Goal: Subscribe to service/newsletter

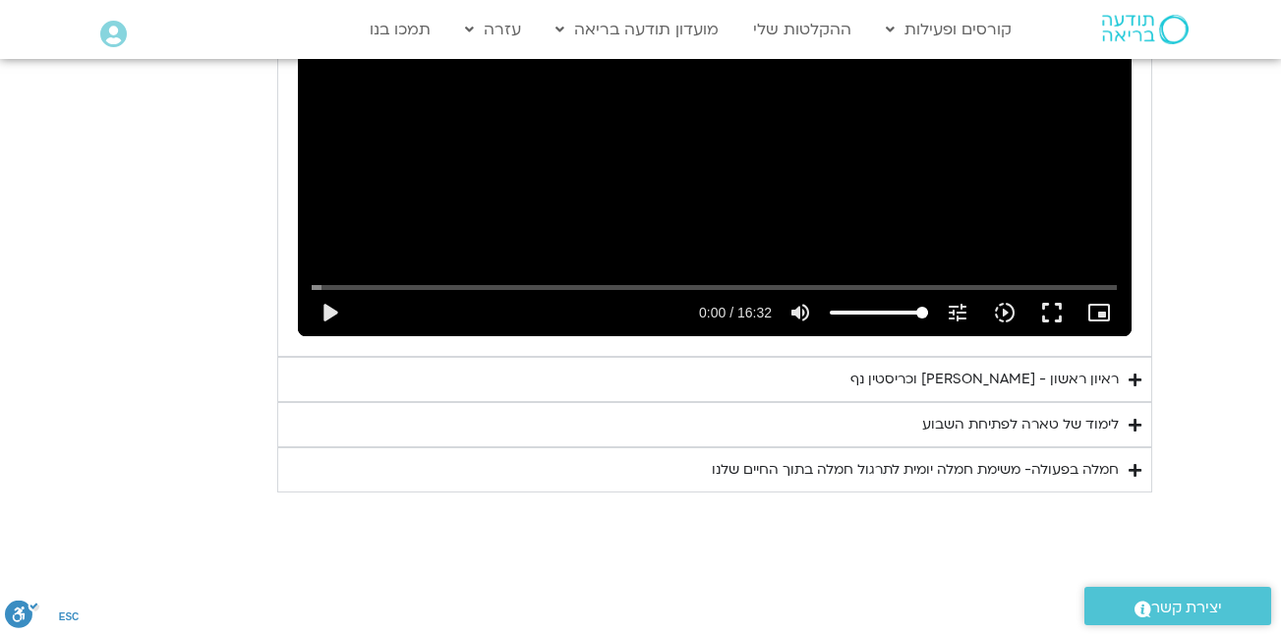
scroll to position [3290, 0]
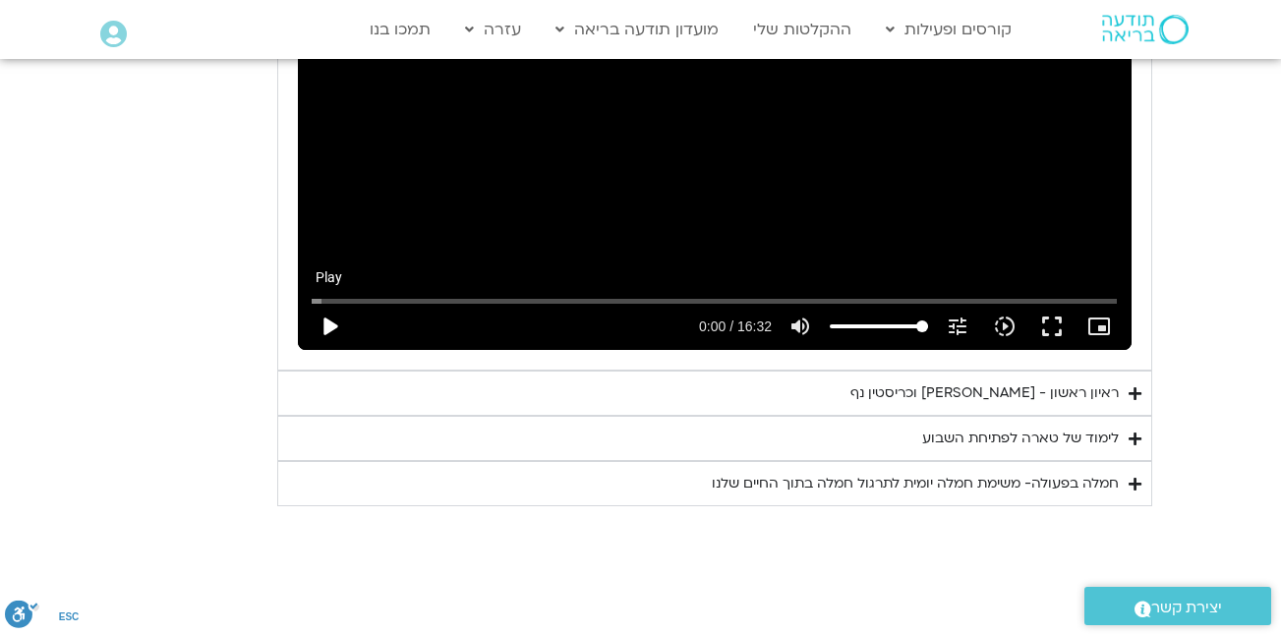
click at [331, 303] on button "play_arrow" at bounding box center [329, 326] width 47 height 47
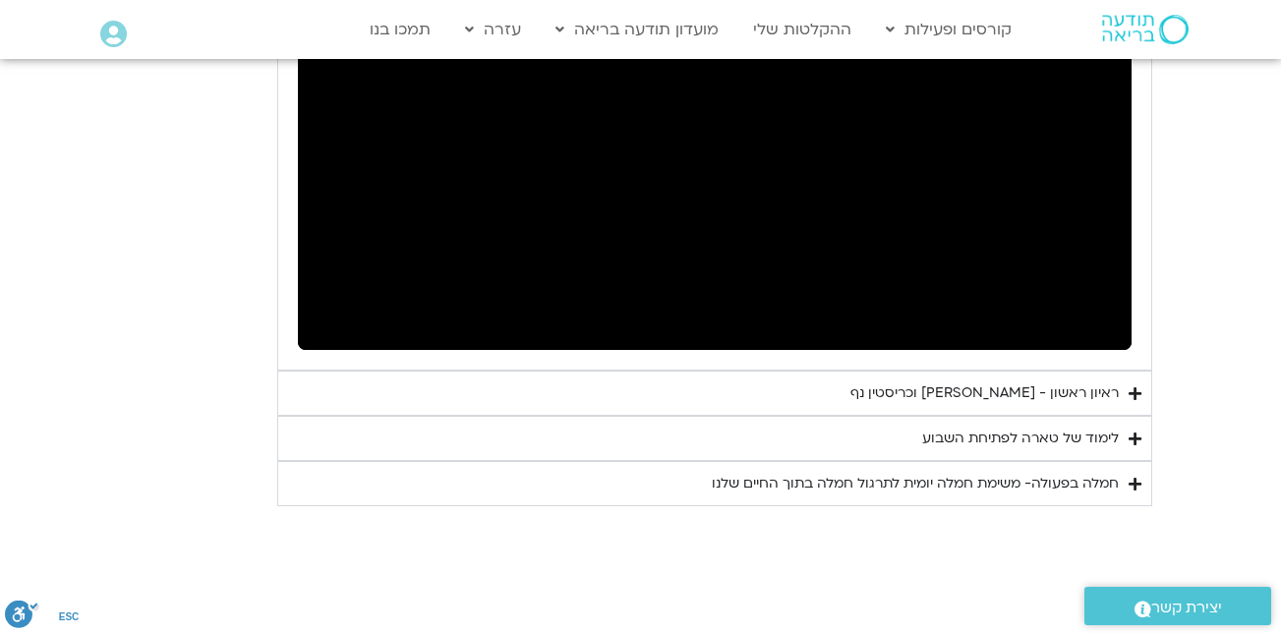
scroll to position [3194, 0]
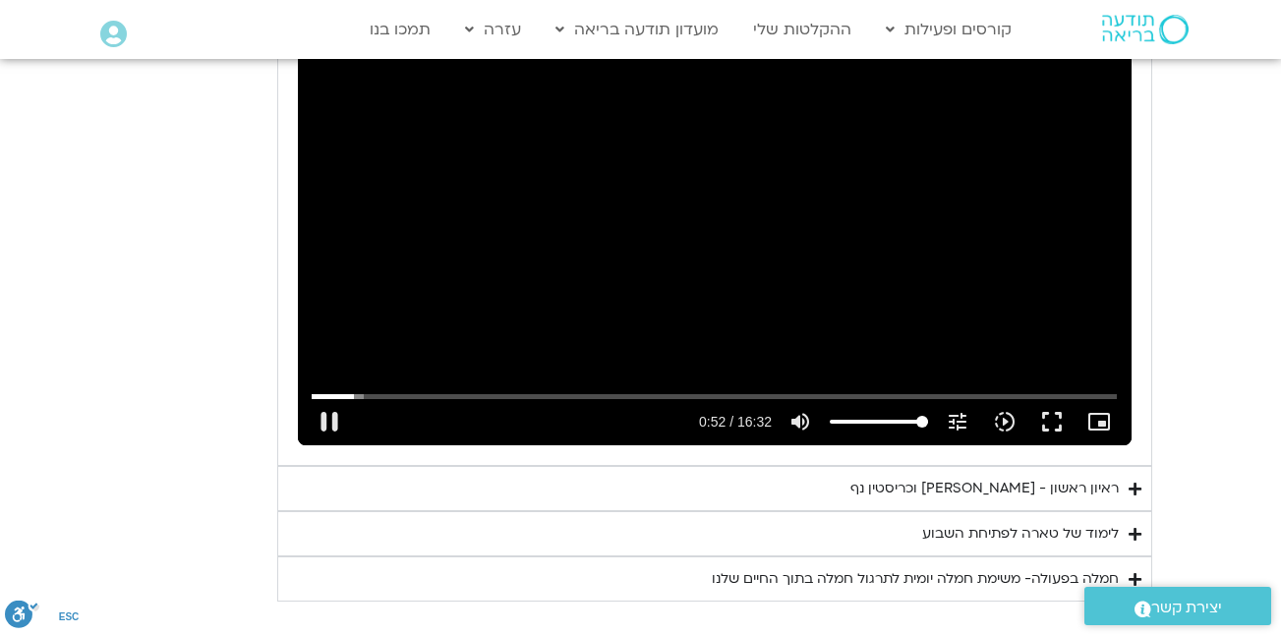
click at [408, 294] on div "Skip Ad 1:58 pause 0:52 / 16:32 volume_up Mute tune Resolution Auto 240p slow_m…" at bounding box center [714, 210] width 833 height 469
click at [330, 398] on button "play_arrow" at bounding box center [329, 421] width 47 height 47
click at [322, 398] on button "pause" at bounding box center [329, 421] width 47 height 47
type input "59.051843"
click at [1067, 567] on div "חמלה בפעולה- משימת חמלה יומית לתרגול חמלה בתוך החיים שלנו" at bounding box center [915, 579] width 407 height 24
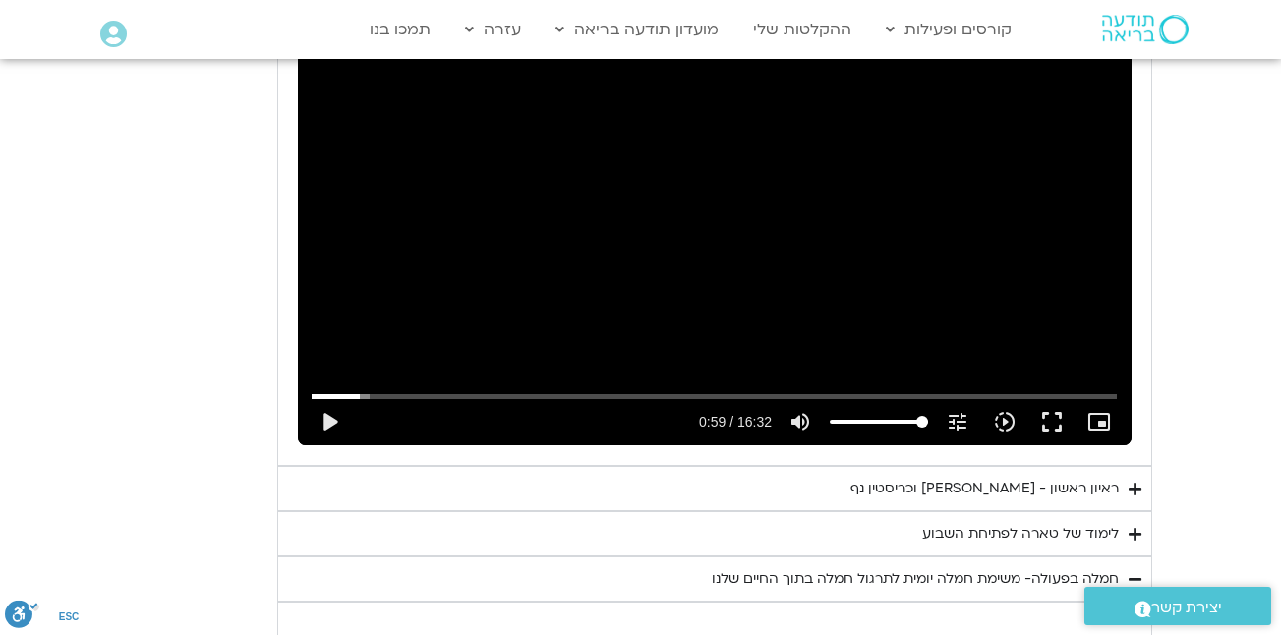
click at [1066, 567] on div "חמלה בפעולה- משימת חמלה יומית לתרגול חמלה בתוך החיים שלנו" at bounding box center [915, 579] width 407 height 24
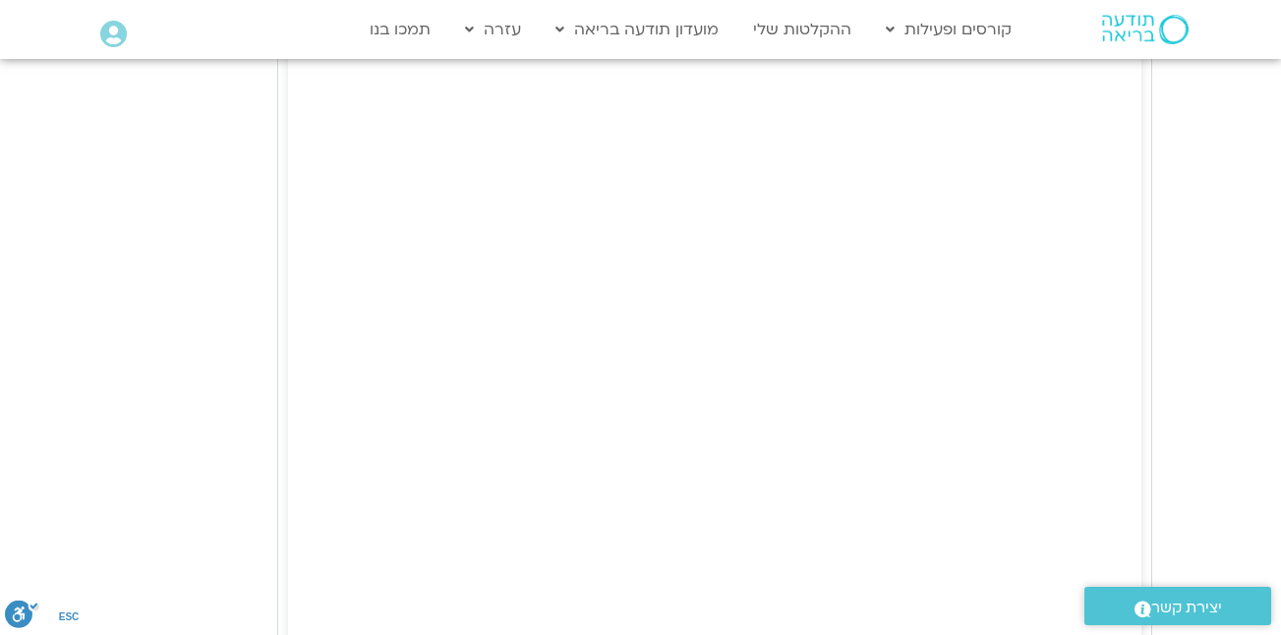
scroll to position [3861, 0]
click at [809, 29] on link "ההקלטות שלי" at bounding box center [802, 29] width 118 height 37
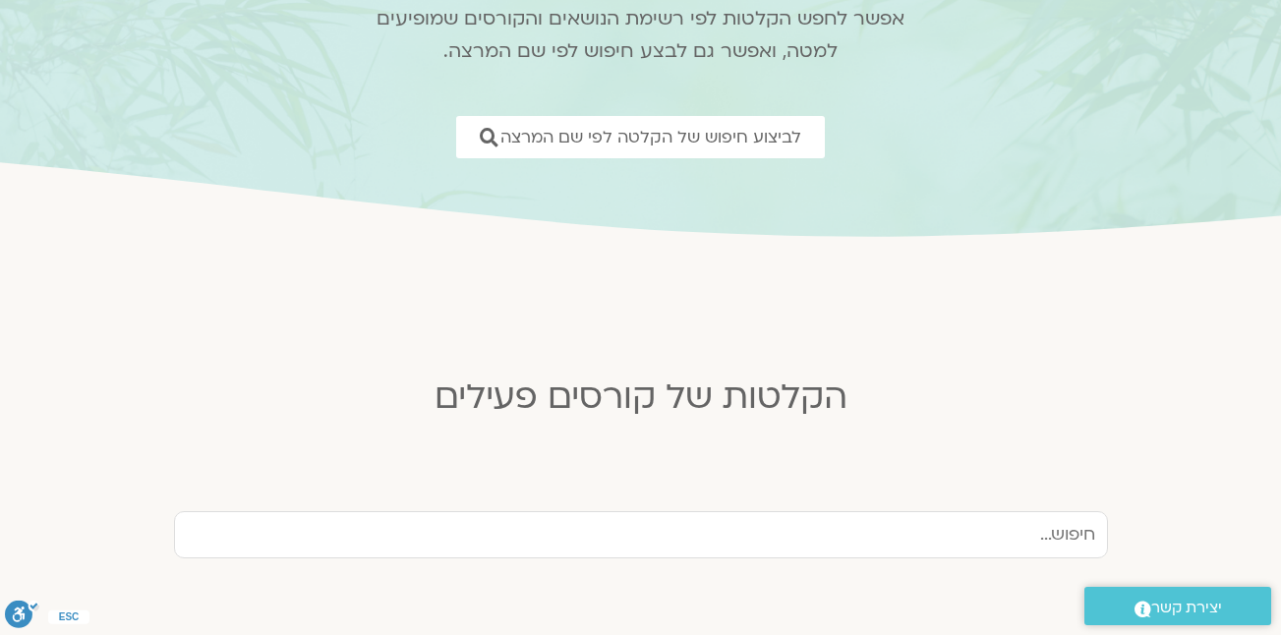
scroll to position [190, 0]
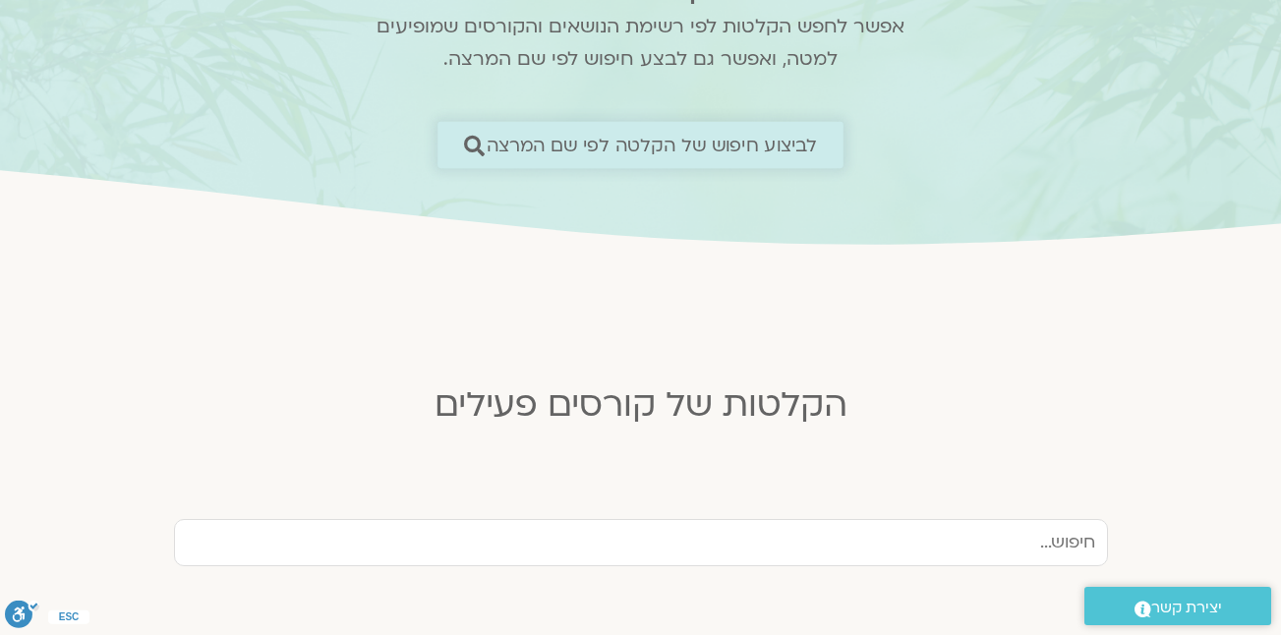
click at [638, 142] on span "לביצוע חיפוש של הקלטה לפי שם המרצה" at bounding box center [652, 145] width 331 height 21
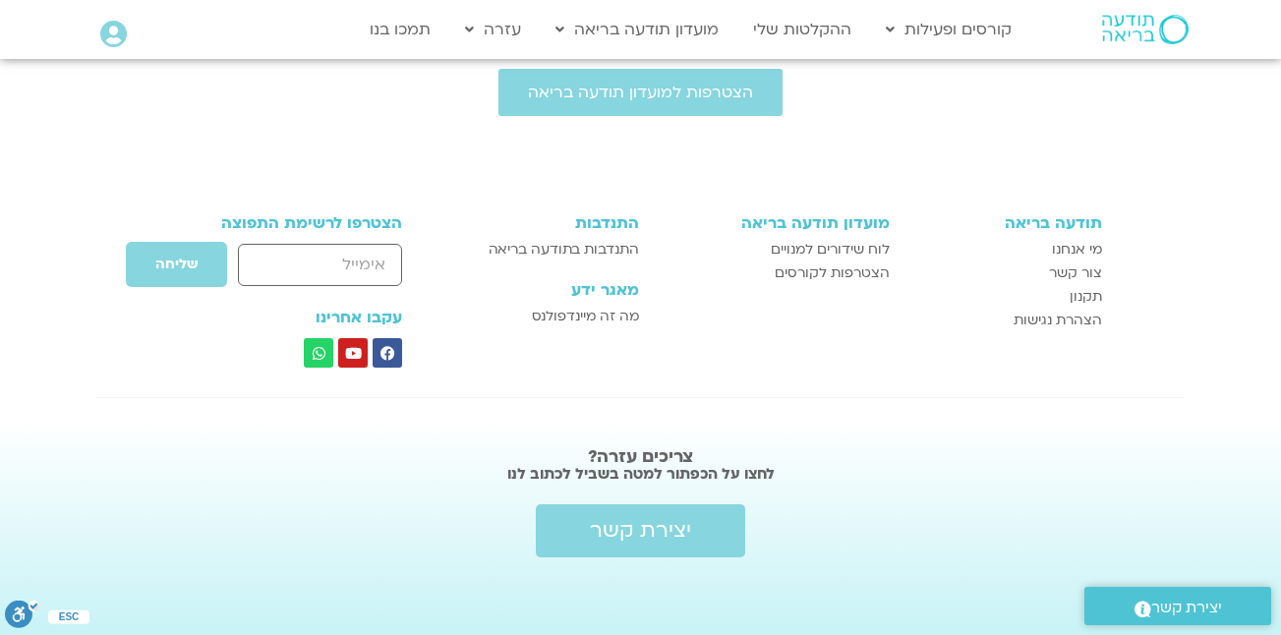
scroll to position [1519, 0]
click at [387, 260] on input "email" at bounding box center [320, 264] width 164 height 42
drag, startPoint x: 158, startPoint y: 261, endPoint x: 173, endPoint y: 252, distance: 17.7
click at [157, 263] on span "שליחה" at bounding box center [176, 264] width 42 height 16
drag, startPoint x: 345, startPoint y: 255, endPoint x: 331, endPoint y: 260, distance: 15.0
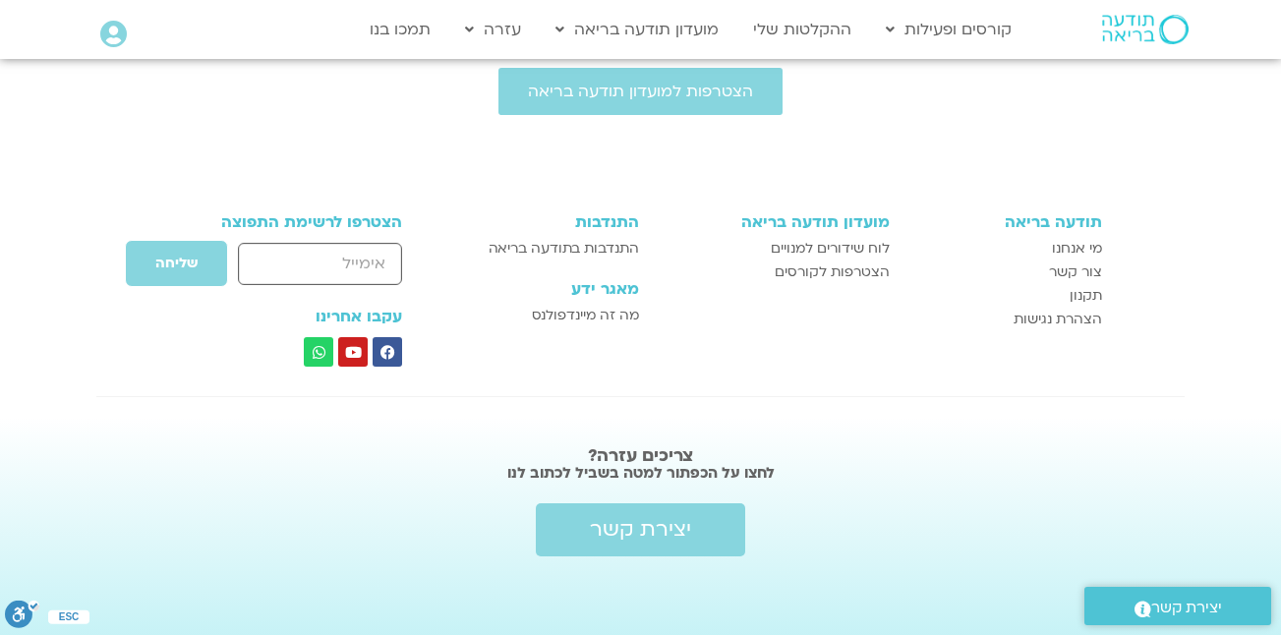
click at [345, 255] on input "email" at bounding box center [320, 264] width 164 height 42
type input "[EMAIL_ADDRESS][DOMAIN_NAME]"
click at [175, 251] on button "שליחה" at bounding box center [176, 263] width 103 height 47
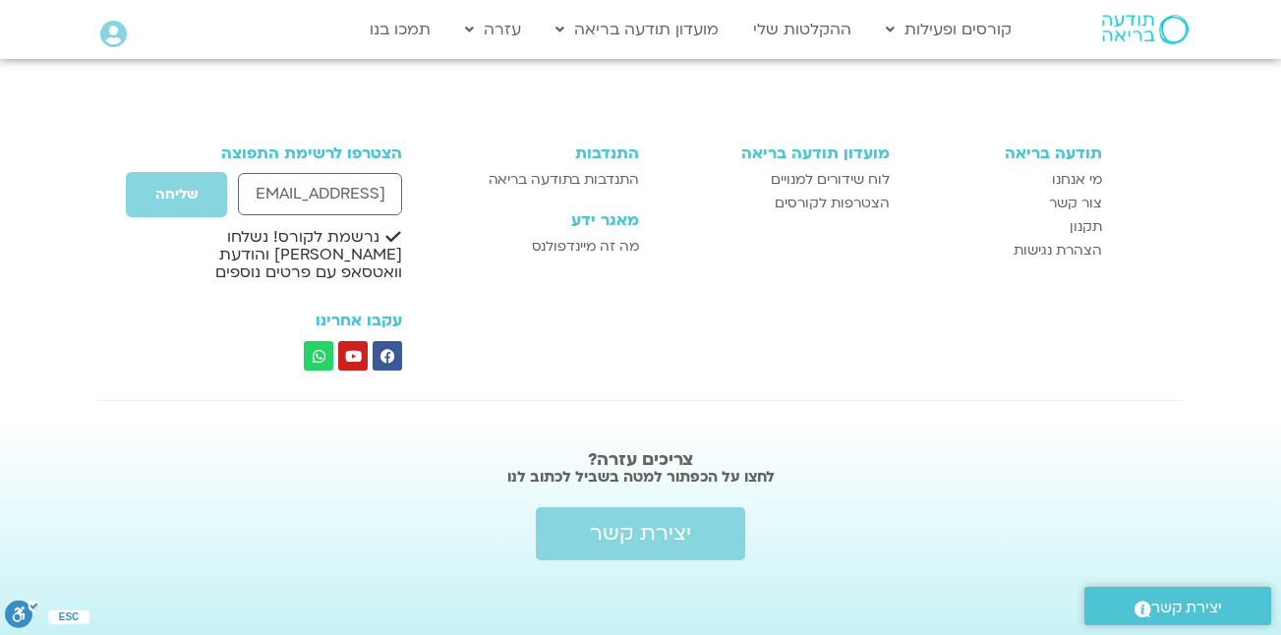
scroll to position [1556, 0]
